Goal: Task Accomplishment & Management: Manage account settings

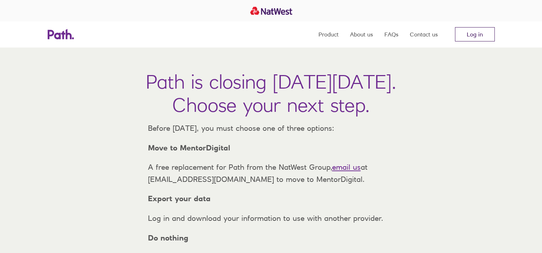
click at [475, 35] on link "Log in" at bounding box center [475, 34] width 40 height 14
click at [466, 34] on link "Log in" at bounding box center [475, 34] width 40 height 14
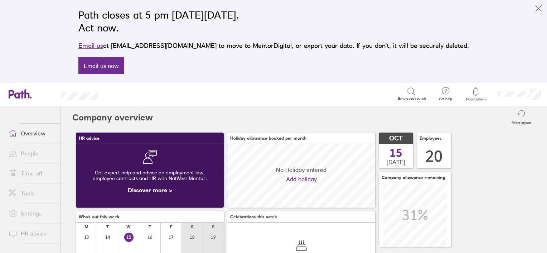
scroll to position [63, 148]
click at [31, 154] on link "People" at bounding box center [32, 153] width 58 height 14
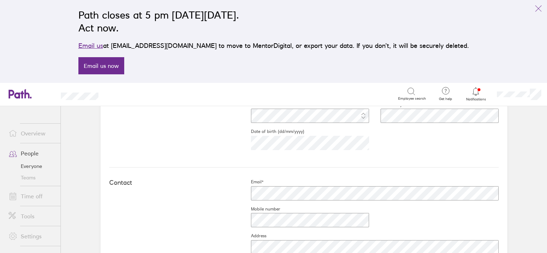
scroll to position [255, 0]
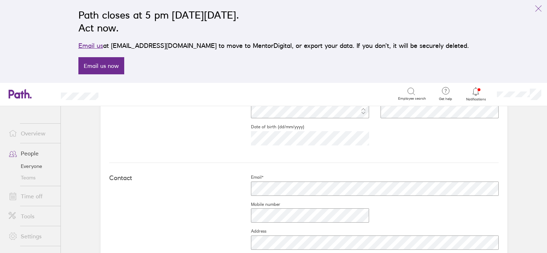
click at [179, 138] on div "Personal First name* Last name* Gender Nationality Date of birth (dd/mm/yyyy)" at bounding box center [303, 111] width 389 height 105
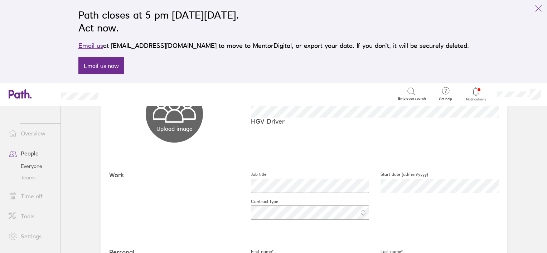
scroll to position [0, 0]
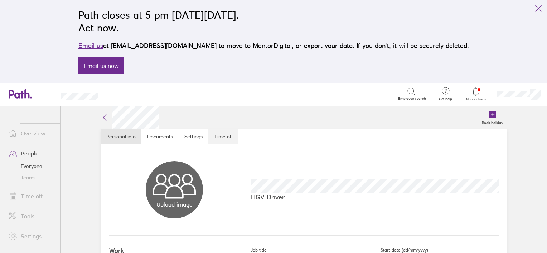
click at [222, 135] on link "Time off" at bounding box center [223, 137] width 30 height 14
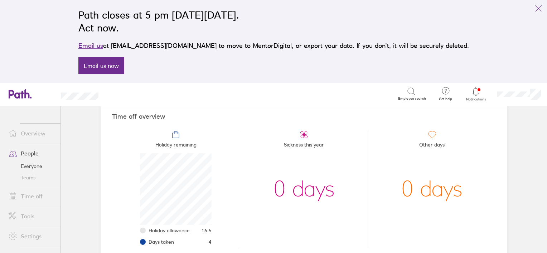
scroll to position [64, 0]
click at [25, 201] on link "Time off" at bounding box center [32, 196] width 58 height 14
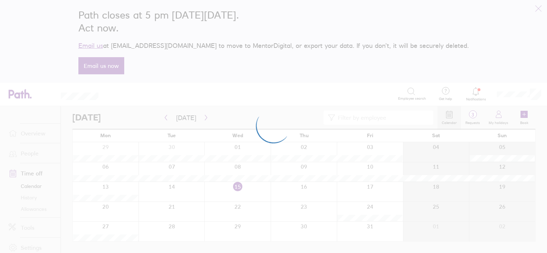
click at [25, 199] on div at bounding box center [273, 126] width 547 height 253
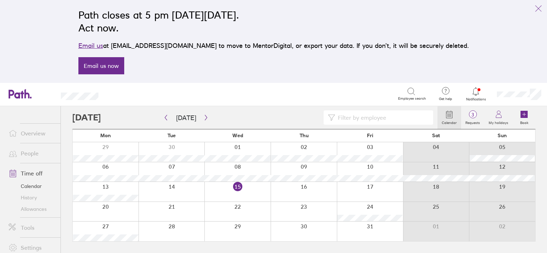
click at [26, 199] on link "History" at bounding box center [32, 197] width 58 height 11
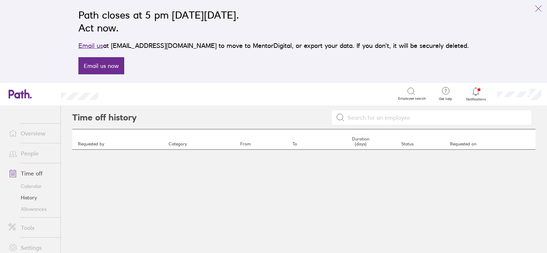
click at [382, 117] on input at bounding box center [436, 118] width 182 height 14
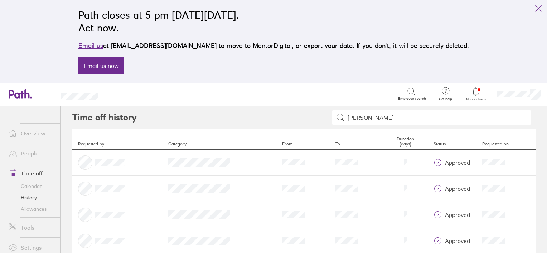
type input "[PERSON_NAME]"
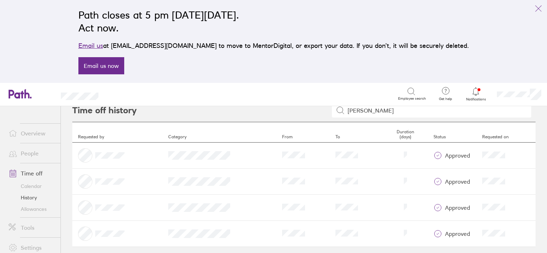
scroll to position [12, 0]
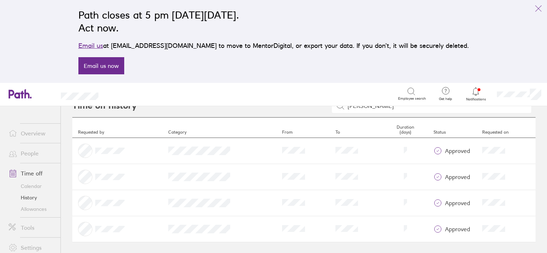
click at [29, 208] on link "Allowances" at bounding box center [32, 209] width 58 height 11
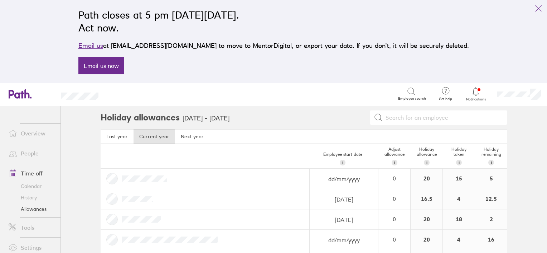
click at [29, 196] on link "History" at bounding box center [32, 197] width 58 height 11
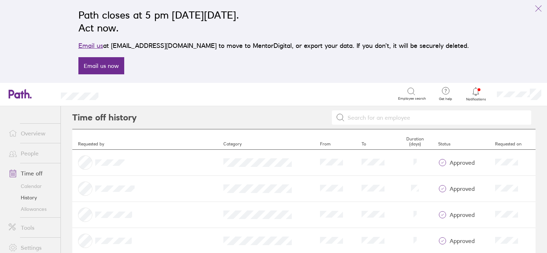
click at [353, 120] on input at bounding box center [436, 118] width 182 height 14
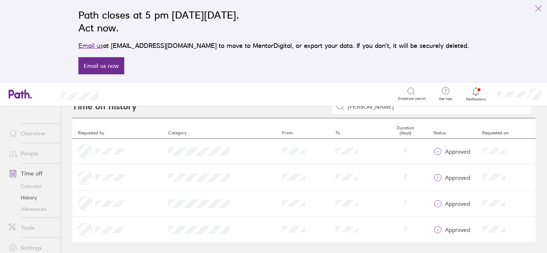
scroll to position [12, 0]
type input "[PERSON_NAME]"
click at [32, 208] on link "Allowances" at bounding box center [32, 209] width 58 height 11
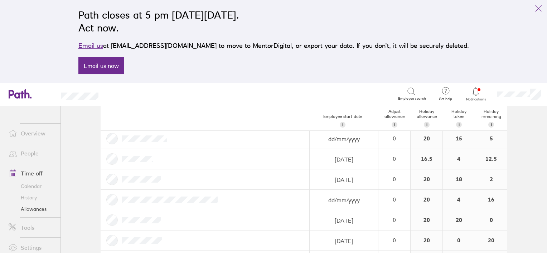
scroll to position [41, 0]
click at [29, 197] on link "History" at bounding box center [32, 197] width 58 height 11
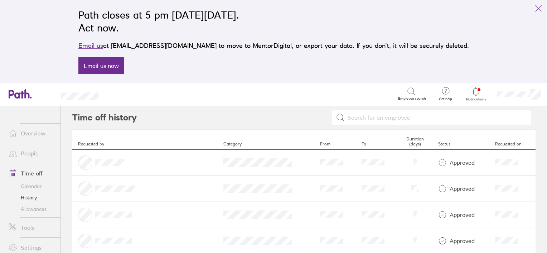
click at [354, 117] on input at bounding box center [436, 118] width 182 height 14
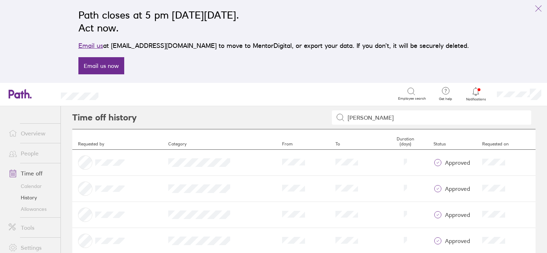
type input "[PERSON_NAME]"
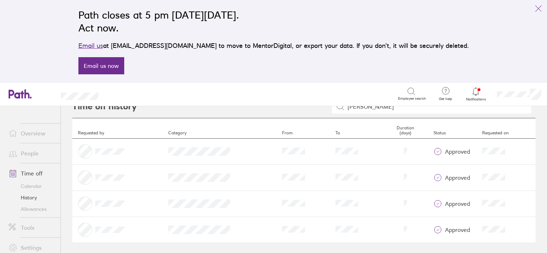
scroll to position [12, 0]
